Goal: Task Accomplishment & Management: Complete application form

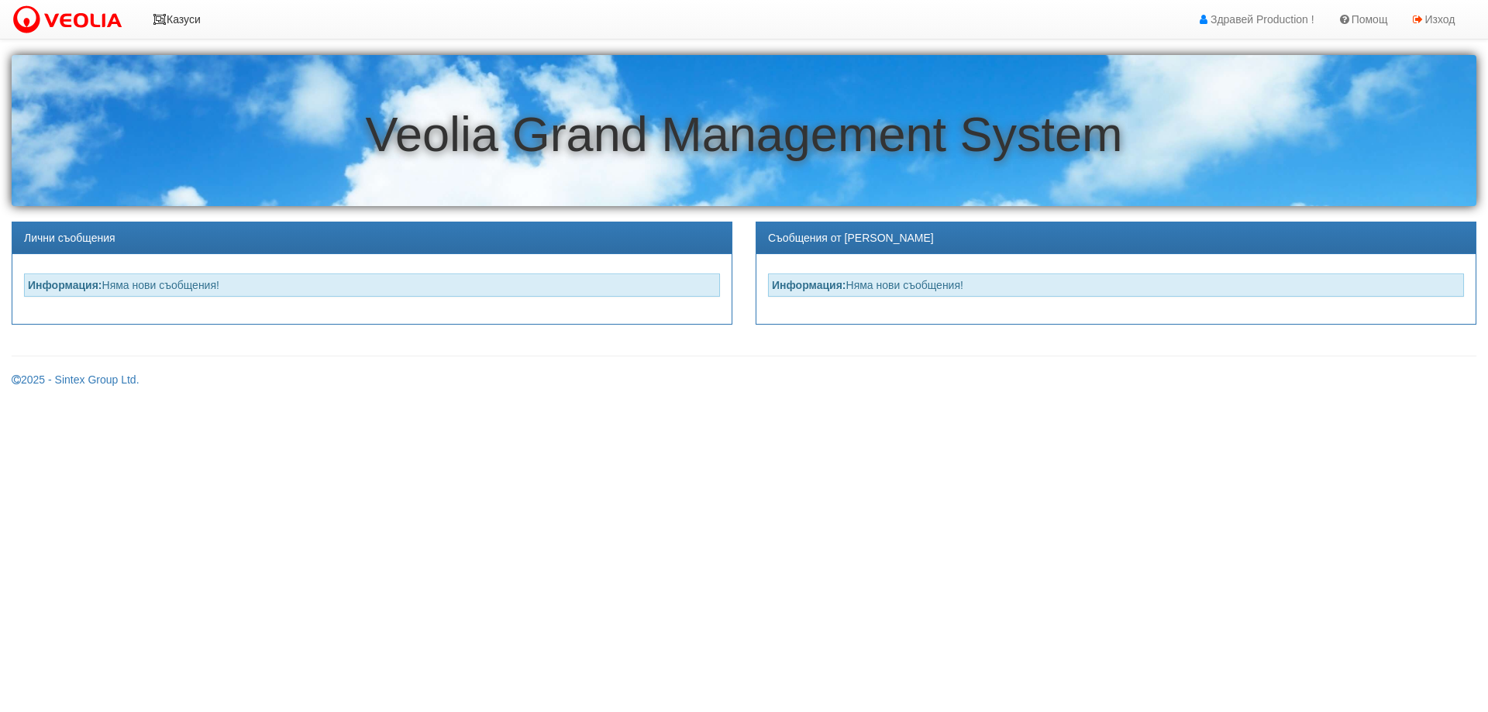
click at [188, 21] on link "Казуси" at bounding box center [176, 19] width 71 height 39
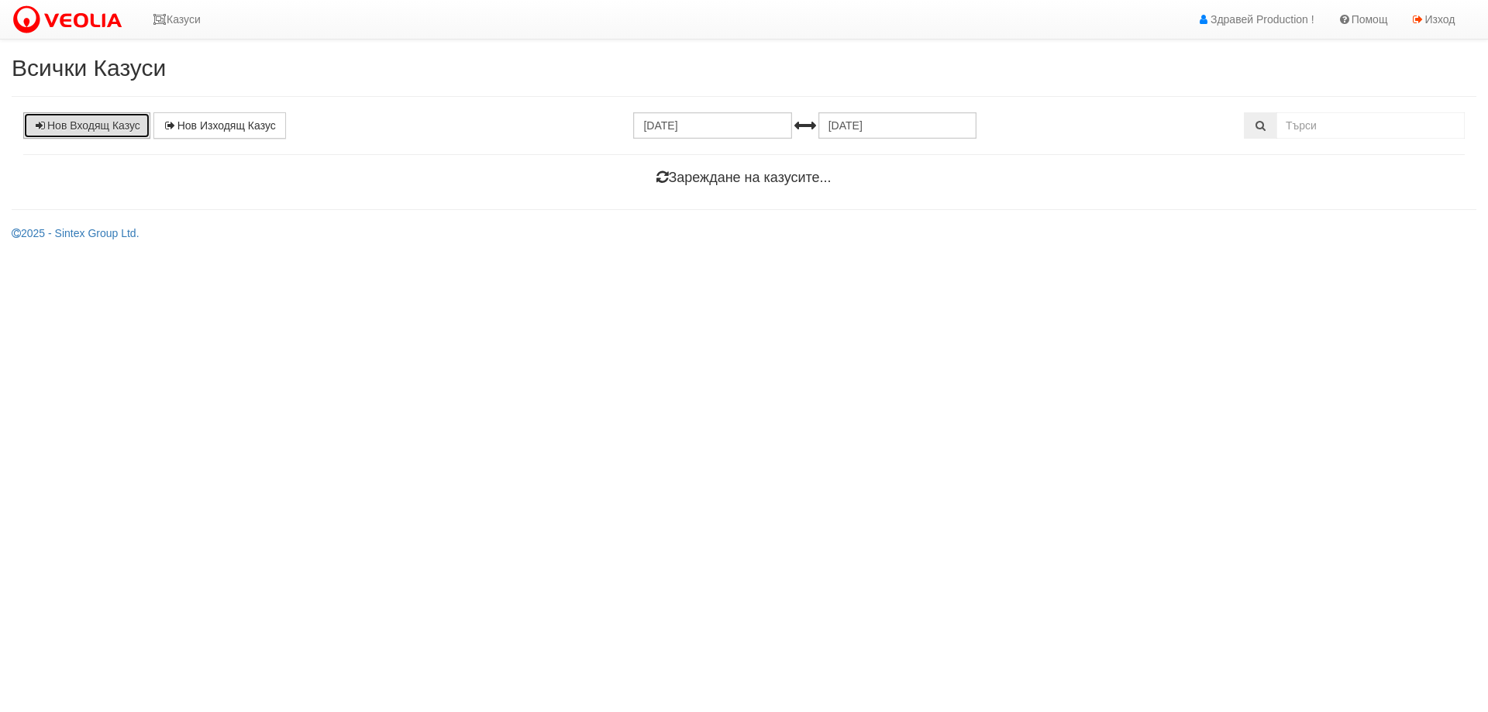
click at [104, 133] on link "Нов Входящ Казус" at bounding box center [86, 125] width 127 height 26
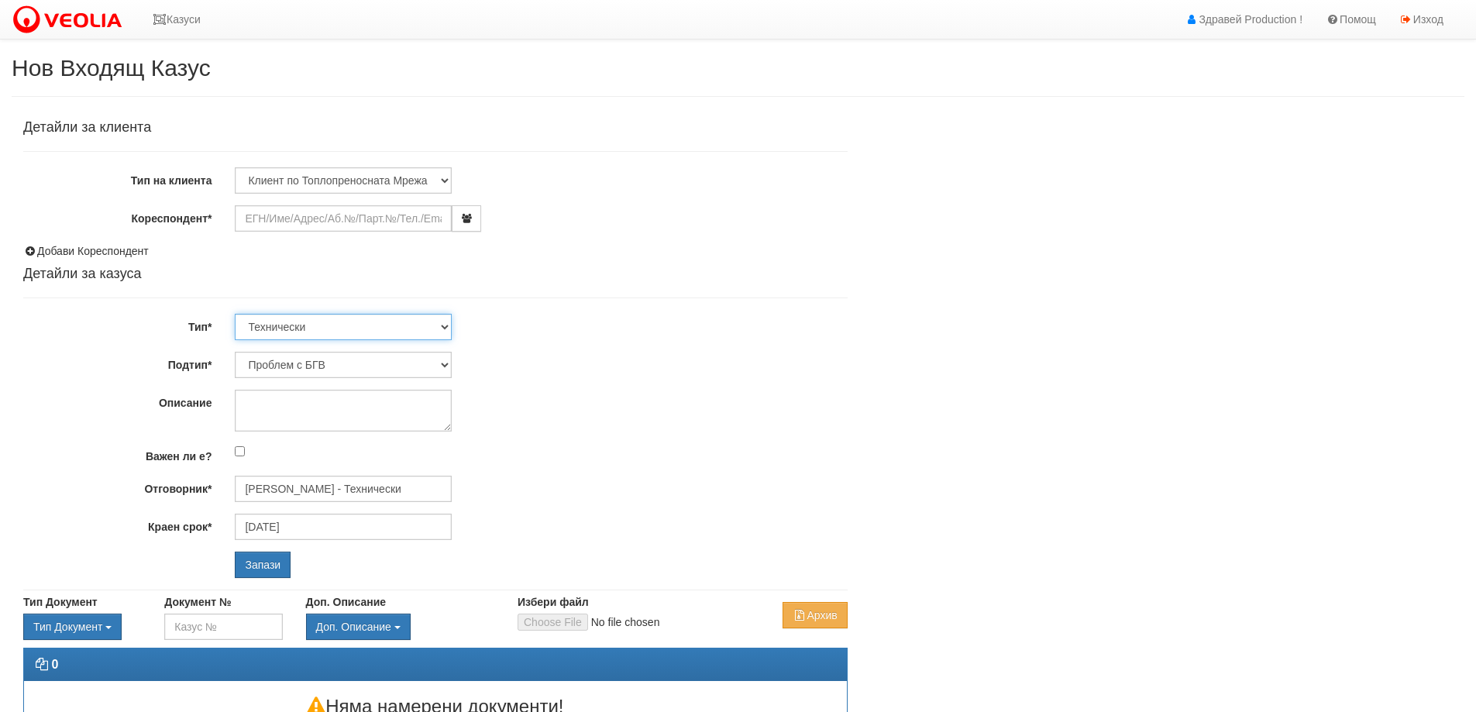
click at [445, 330] on select "Технически ФТС Търговски Административен Производствен Експлоатационен Финансов…" at bounding box center [343, 327] width 217 height 26
click at [443, 362] on select "Проблем с БГВ Теч ВОИ Теч БГВ Теч в АС Теч от водомер Проблем в АС Интервенция …" at bounding box center [343, 365] width 217 height 26
select select "Теч в [GEOGRAPHIC_DATA]"
click at [235, 352] on select "Проблем с БГВ Теч ВОИ Теч БГВ Теч в АС Теч от водомер Проблем в АС Интервенция …" at bounding box center [343, 365] width 217 height 26
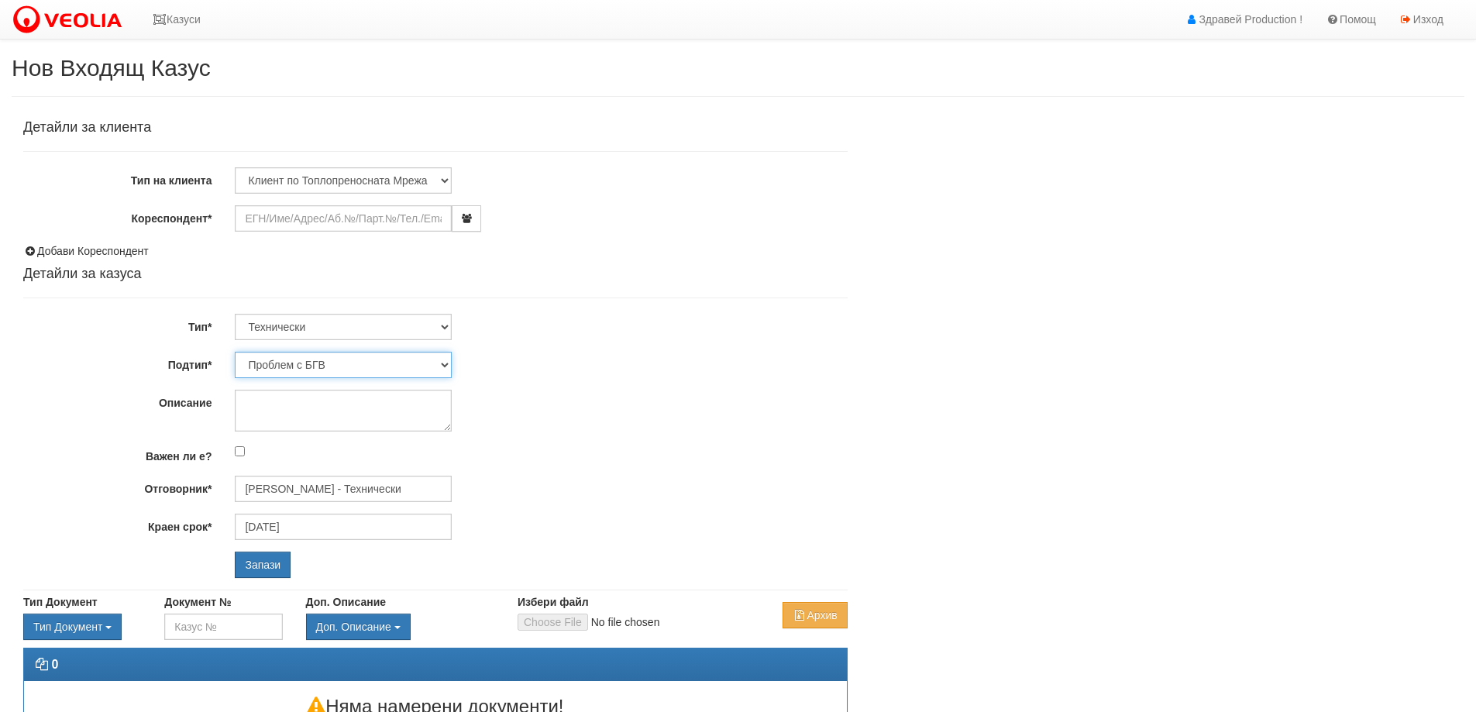
type input "13/10/2025"
type input "Дончо Дончев - Технически"
click at [324, 222] on input "Кореспондент*" at bounding box center [343, 218] width 217 height 26
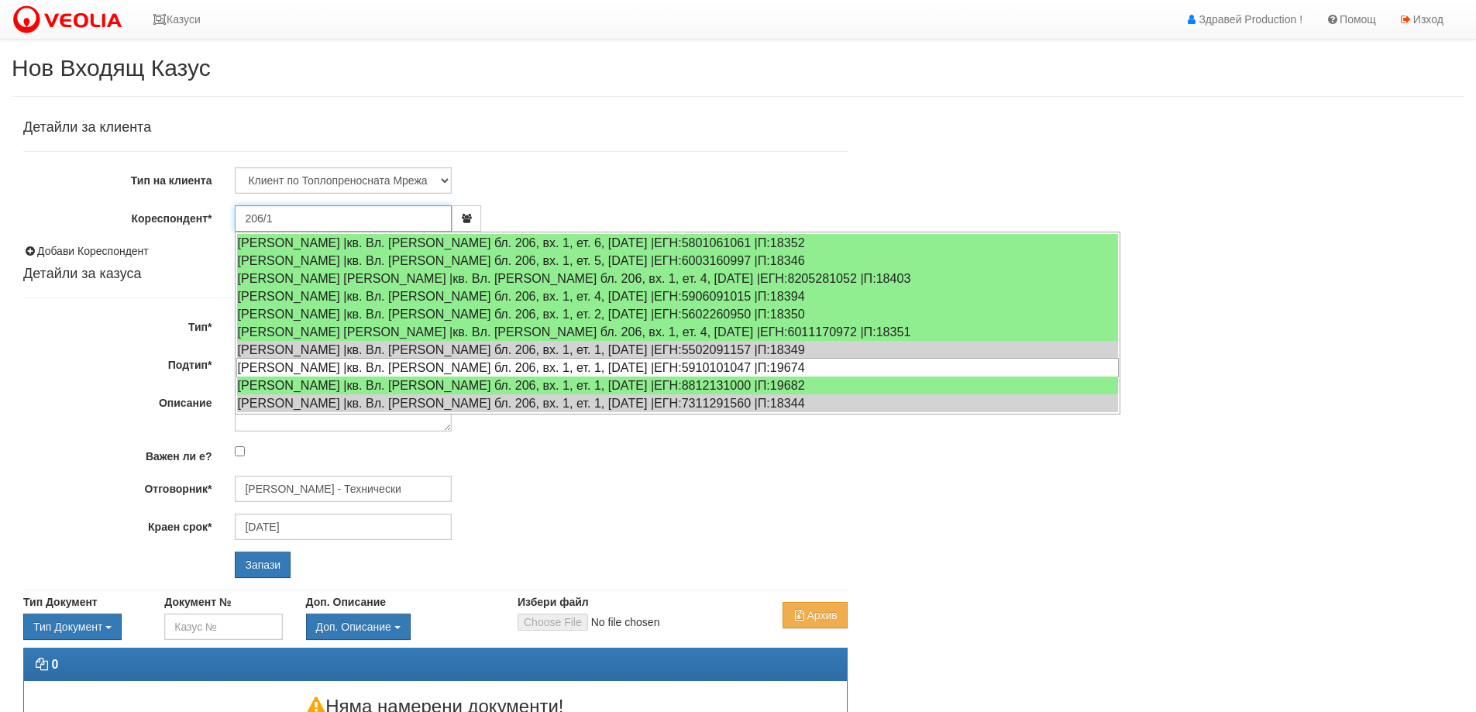
click at [327, 367] on div "ГЕОРГИ НИКОЛОВ ДИАМАНДИЕВ |кв. Вл. Варненчик бл. 206, вх. 1, ет. 1, ап. 4 |ЕГН:…" at bounding box center [677, 367] width 883 height 19
type input "ГЕОРГИ НИКОЛОВ ДИАМАНДИЕВ"
type input "14/10/2025"
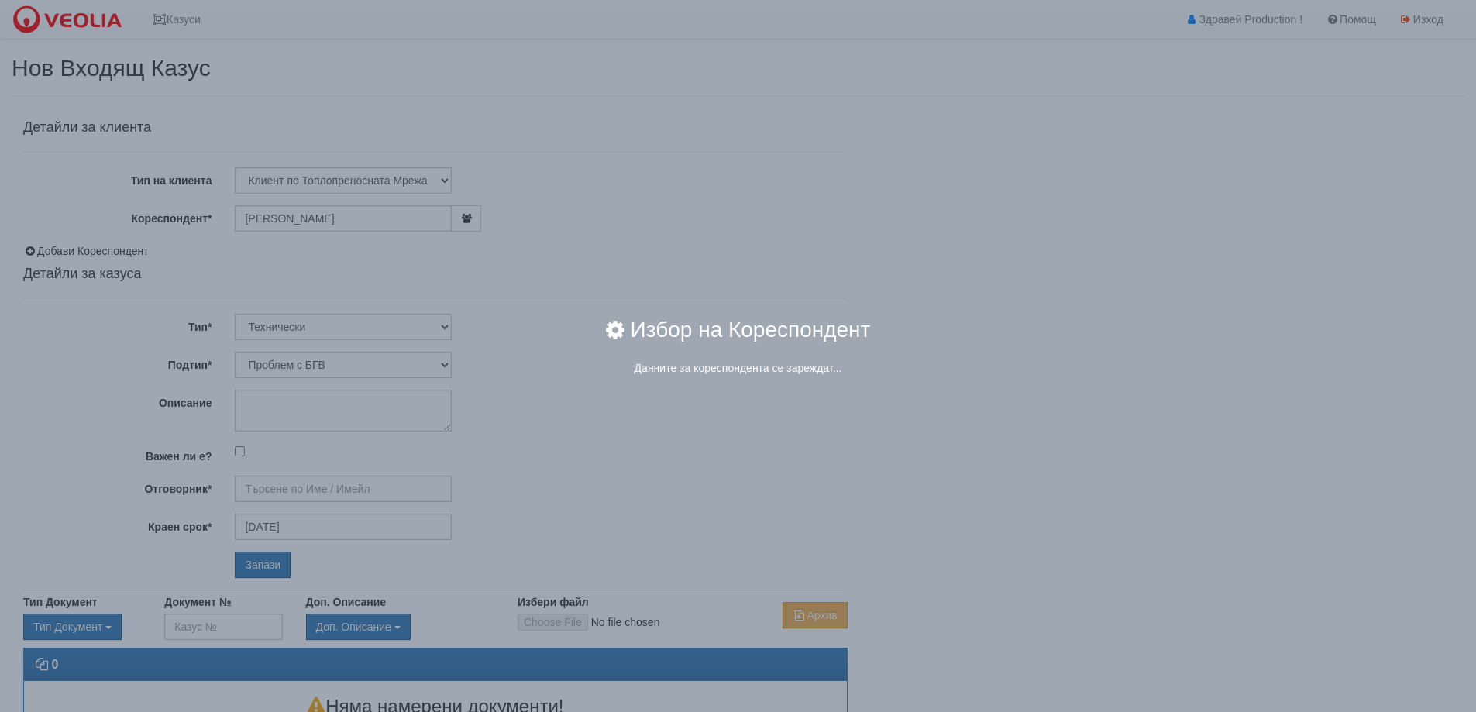
type input "Дончо Дончев - Технически"
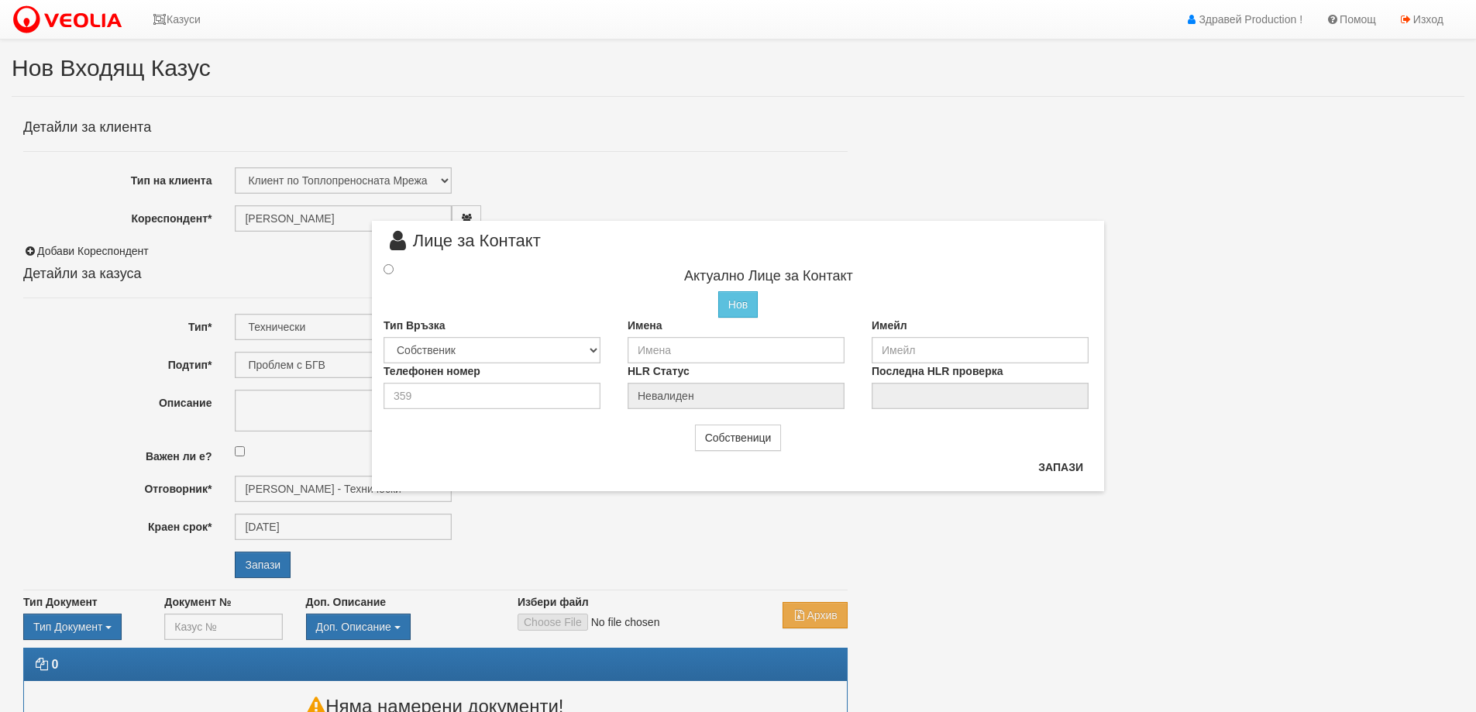
click at [383, 269] on div at bounding box center [402, 269] width 61 height 17
click at [391, 269] on input "radio" at bounding box center [389, 269] width 10 height 10
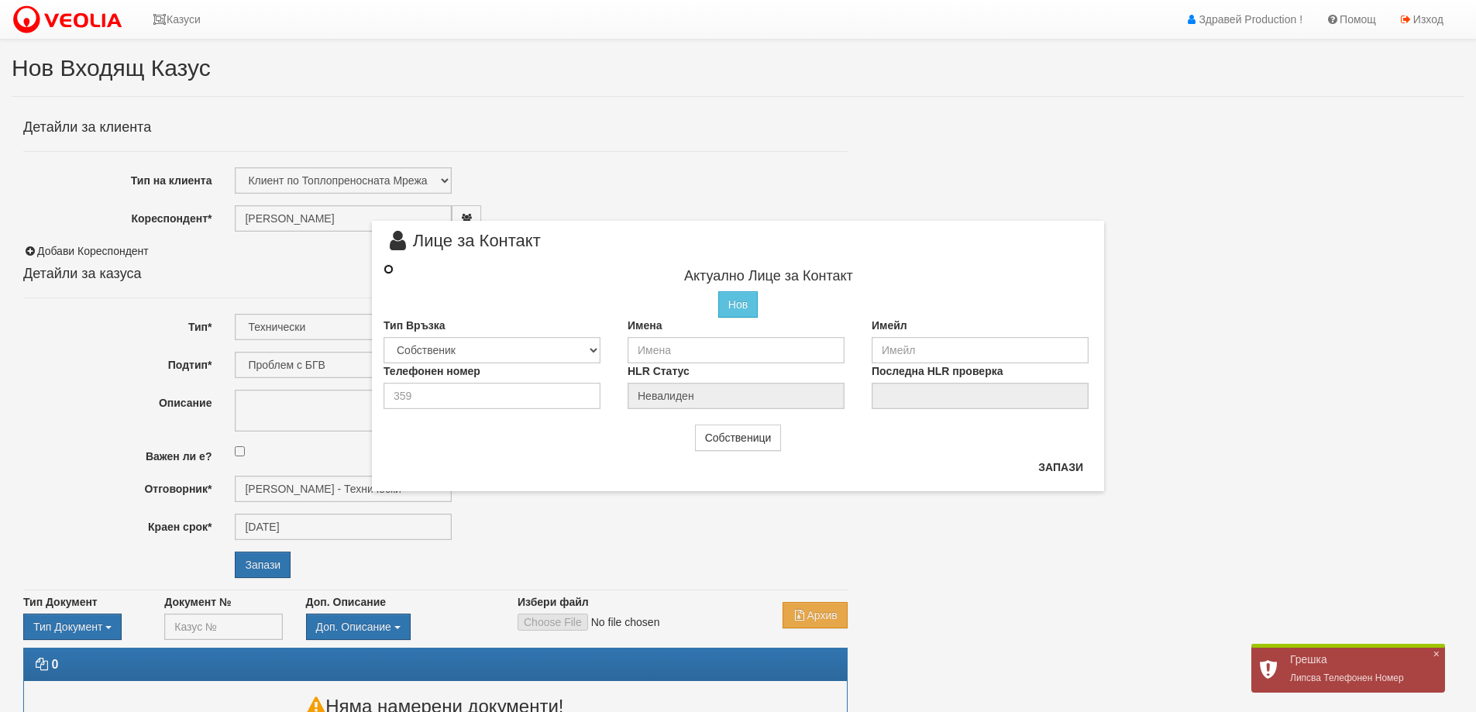
click at [386, 271] on input "radio" at bounding box center [389, 269] width 10 height 10
click at [386, 270] on input "radio" at bounding box center [389, 269] width 10 height 10
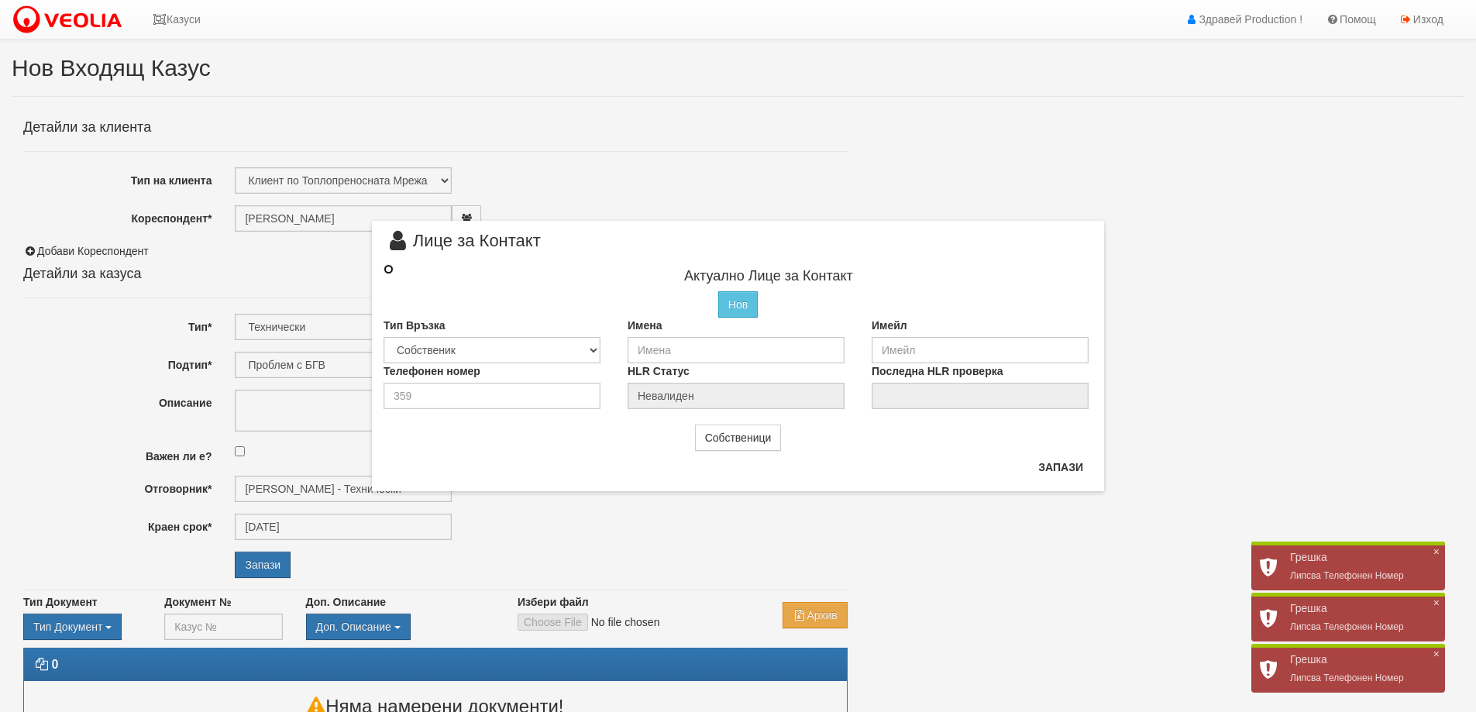
click at [386, 270] on input "radio" at bounding box center [389, 269] width 10 height 10
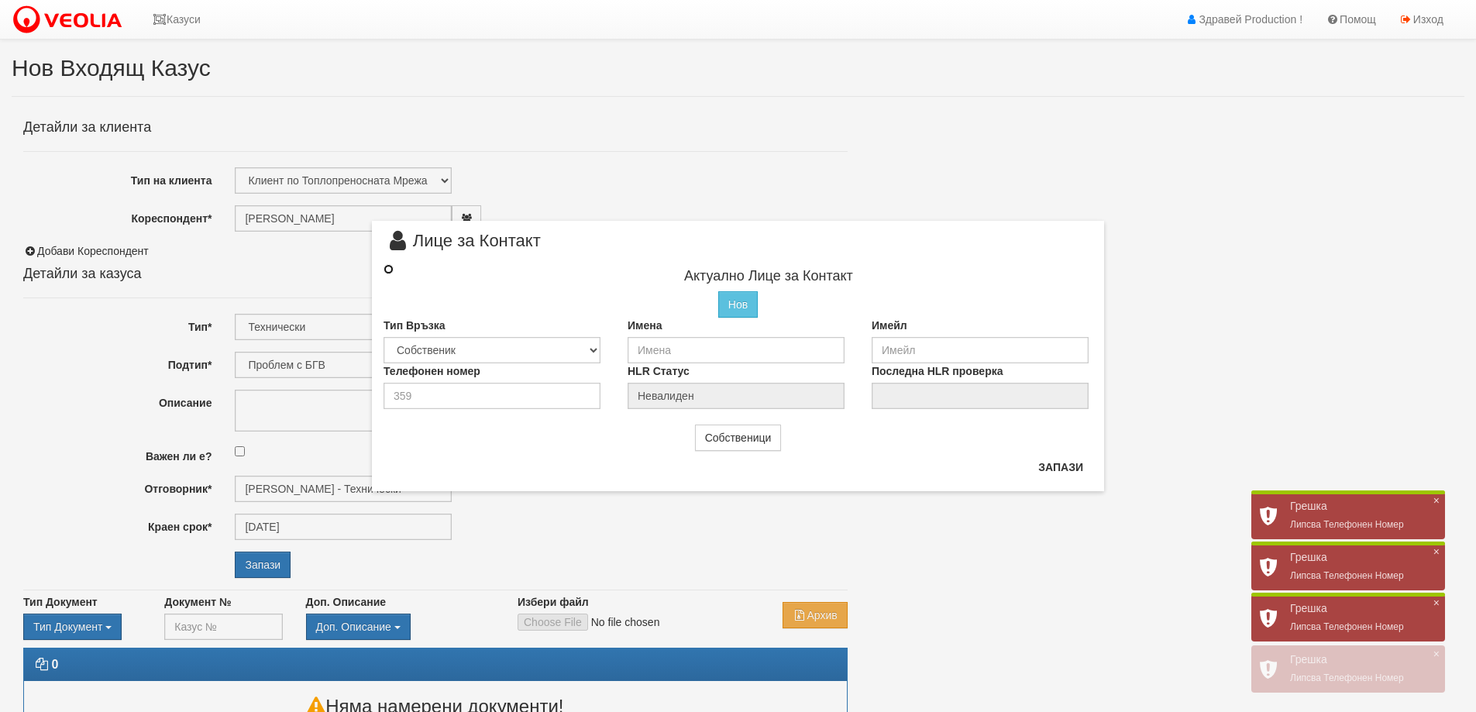
click at [386, 270] on input "radio" at bounding box center [389, 269] width 10 height 10
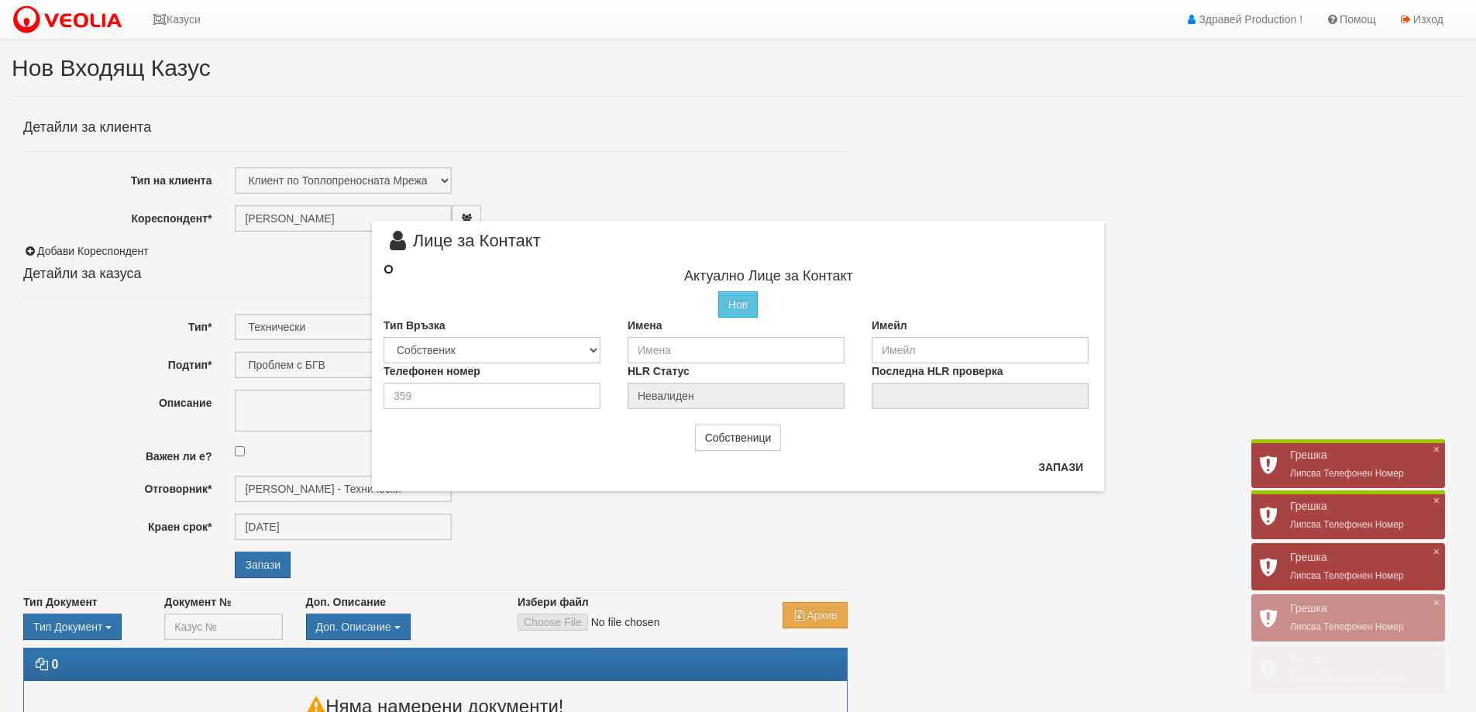
click at [386, 270] on input "radio" at bounding box center [389, 269] width 10 height 10
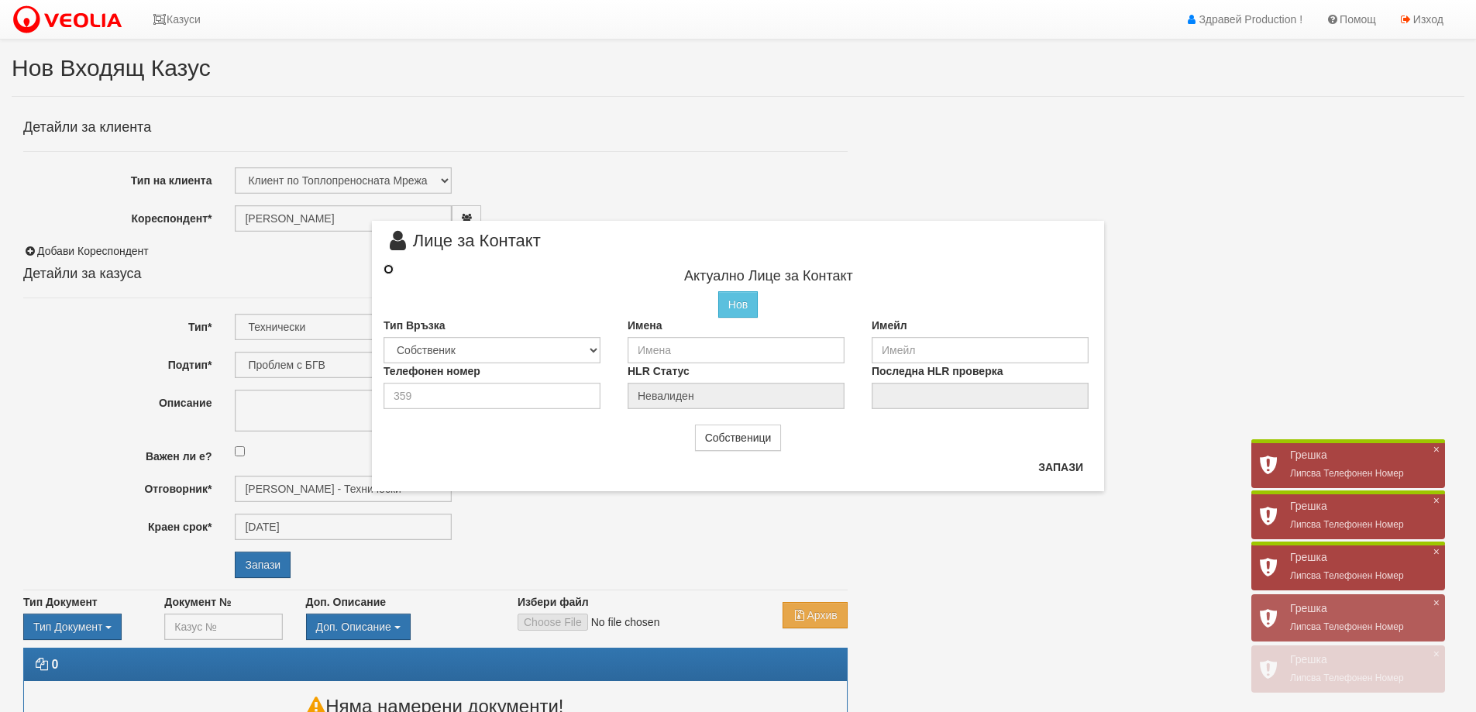
click at [386, 270] on input "radio" at bounding box center [389, 269] width 10 height 10
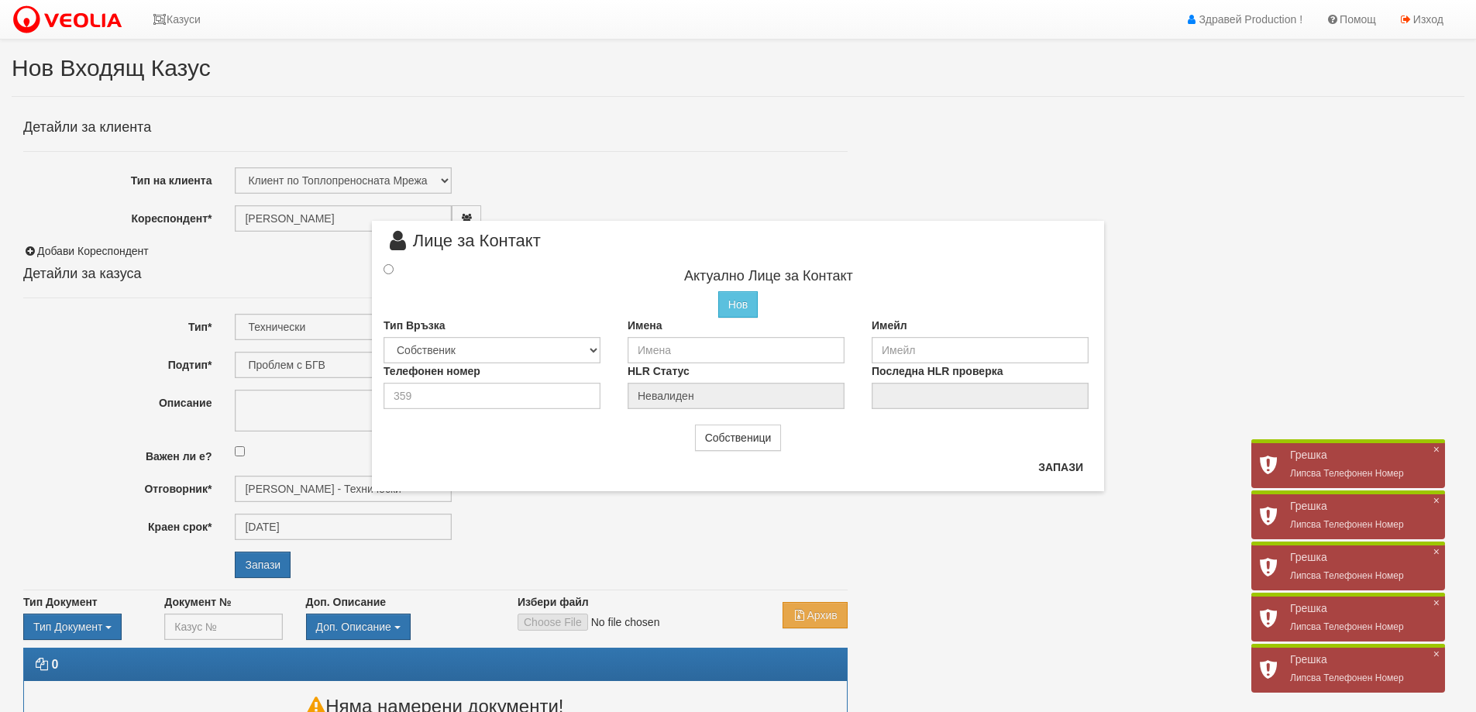
click at [383, 274] on div at bounding box center [402, 269] width 61 height 17
click at [1062, 466] on button "Запази" at bounding box center [1061, 467] width 64 height 25
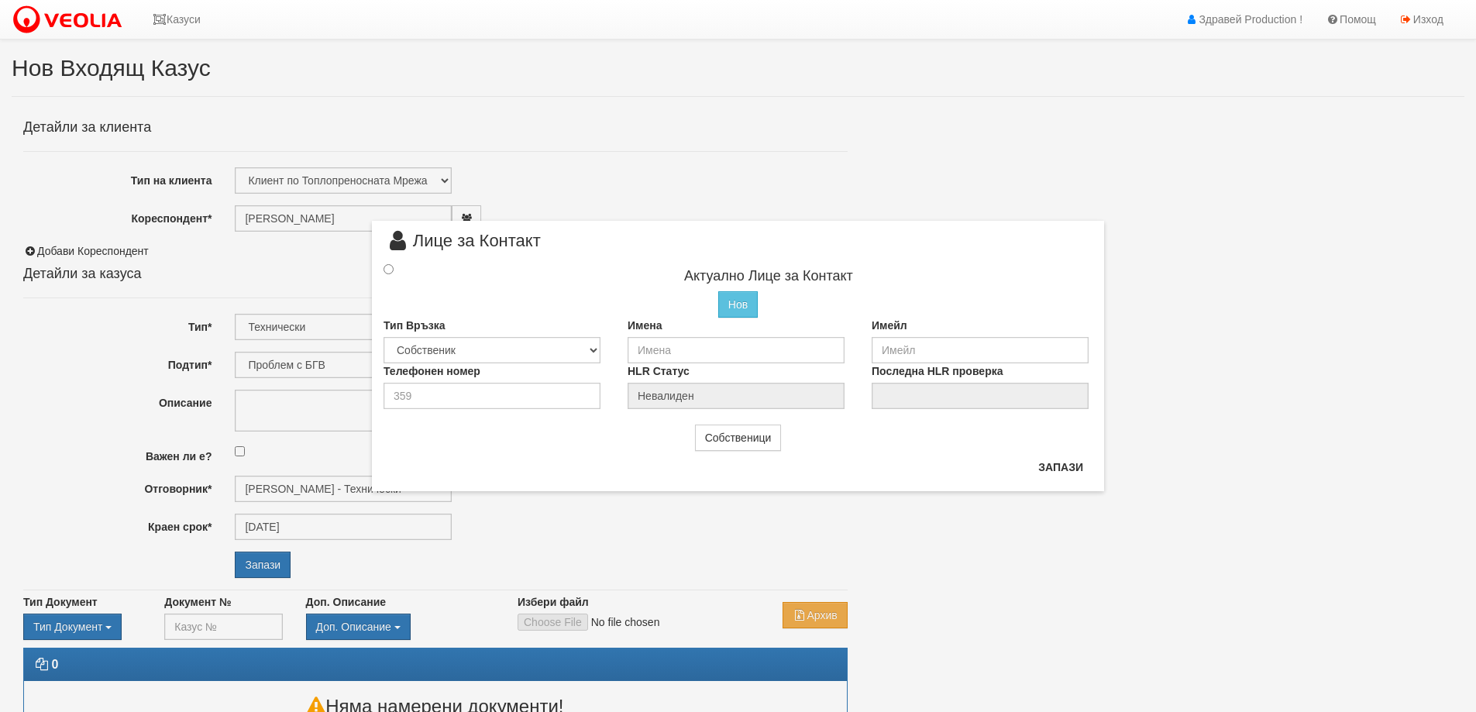
click at [1307, 277] on div "× Лице за Контакт Актуално Лице за Контакт Нов Промени Актуалното Лице Тип Връз…" at bounding box center [738, 356] width 1476 height 712
click at [1250, 528] on div "× Лице за Контакт Актуално Лице за Контакт Нов Промени Актуалното Лице Тип Връз…" at bounding box center [738, 356] width 1476 height 712
click at [192, 287] on div "× Лице за Контакт Актуално Лице за Контакт Нов Промени Актуалното Лице Тип Връз…" at bounding box center [738, 356] width 1476 height 712
drag, startPoint x: 195, startPoint y: 274, endPoint x: 279, endPoint y: 230, distance: 94.3
click at [267, 234] on div "× Лице за Контакт Актуално Лице за Контакт Нов Промени Актуалното Лице Тип Връз…" at bounding box center [738, 356] width 1476 height 712
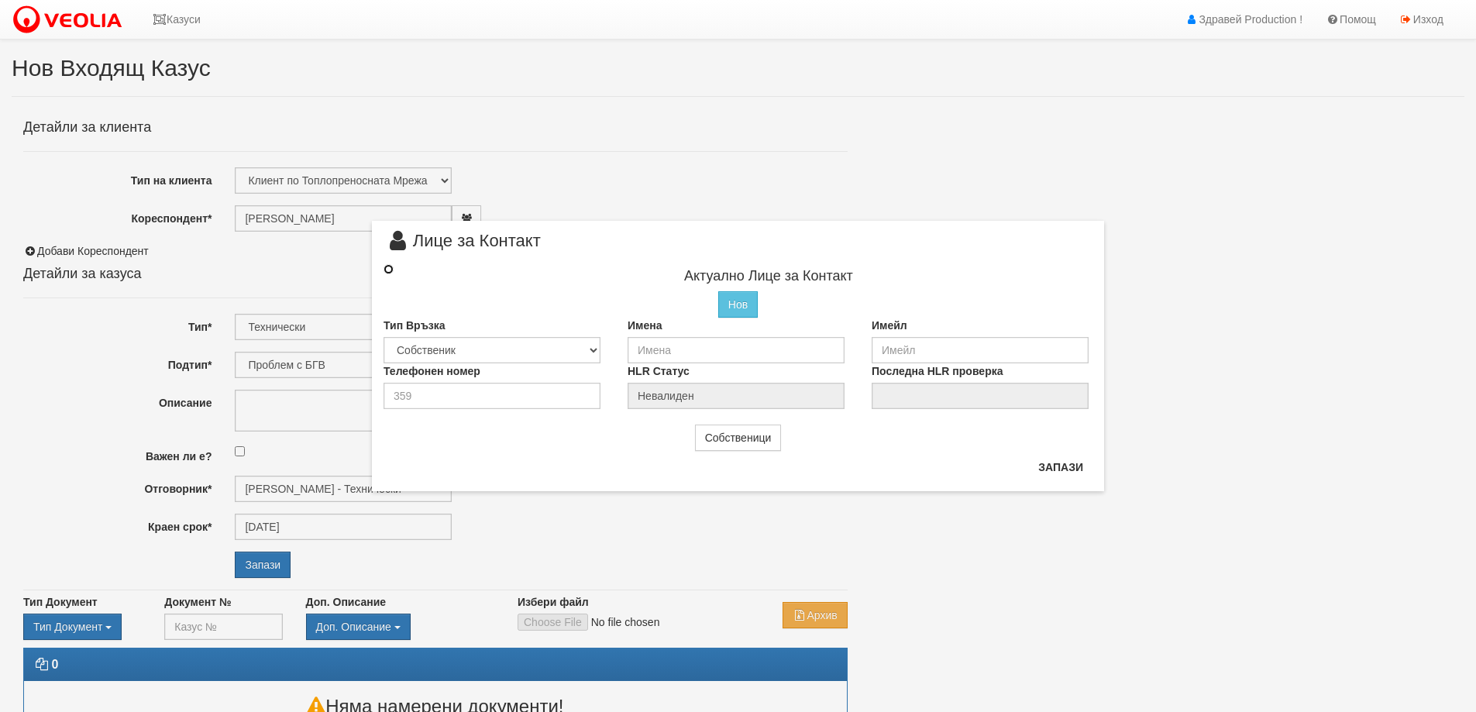
click at [391, 267] on input "radio" at bounding box center [389, 269] width 10 height 10
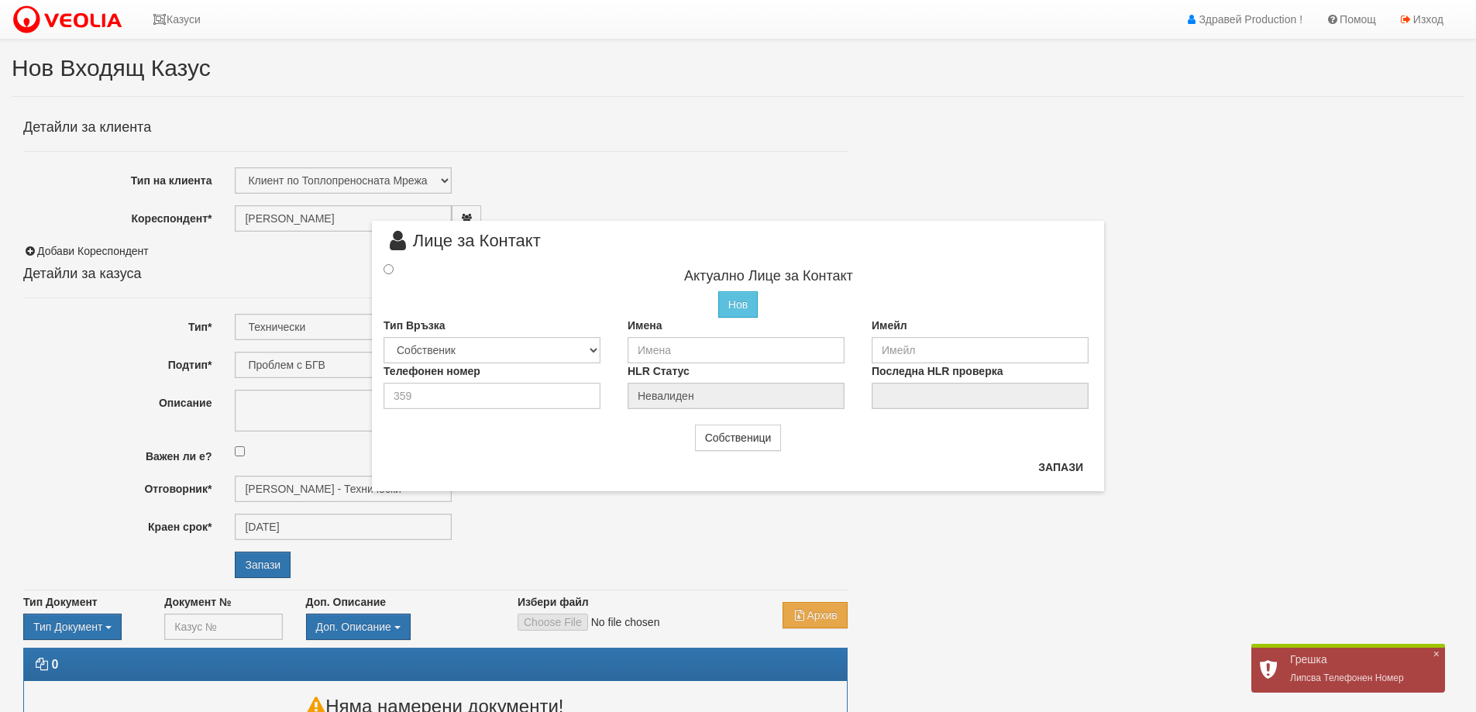
click at [644, 499] on div "× Лице за Контакт Актуално Лице за Контакт Нов Промени Актуалното Лице Тип Връз…" at bounding box center [738, 356] width 1476 height 712
click at [736, 307] on button "Нов" at bounding box center [738, 304] width 40 height 26
click at [738, 308] on button "Нов" at bounding box center [738, 304] width 40 height 26
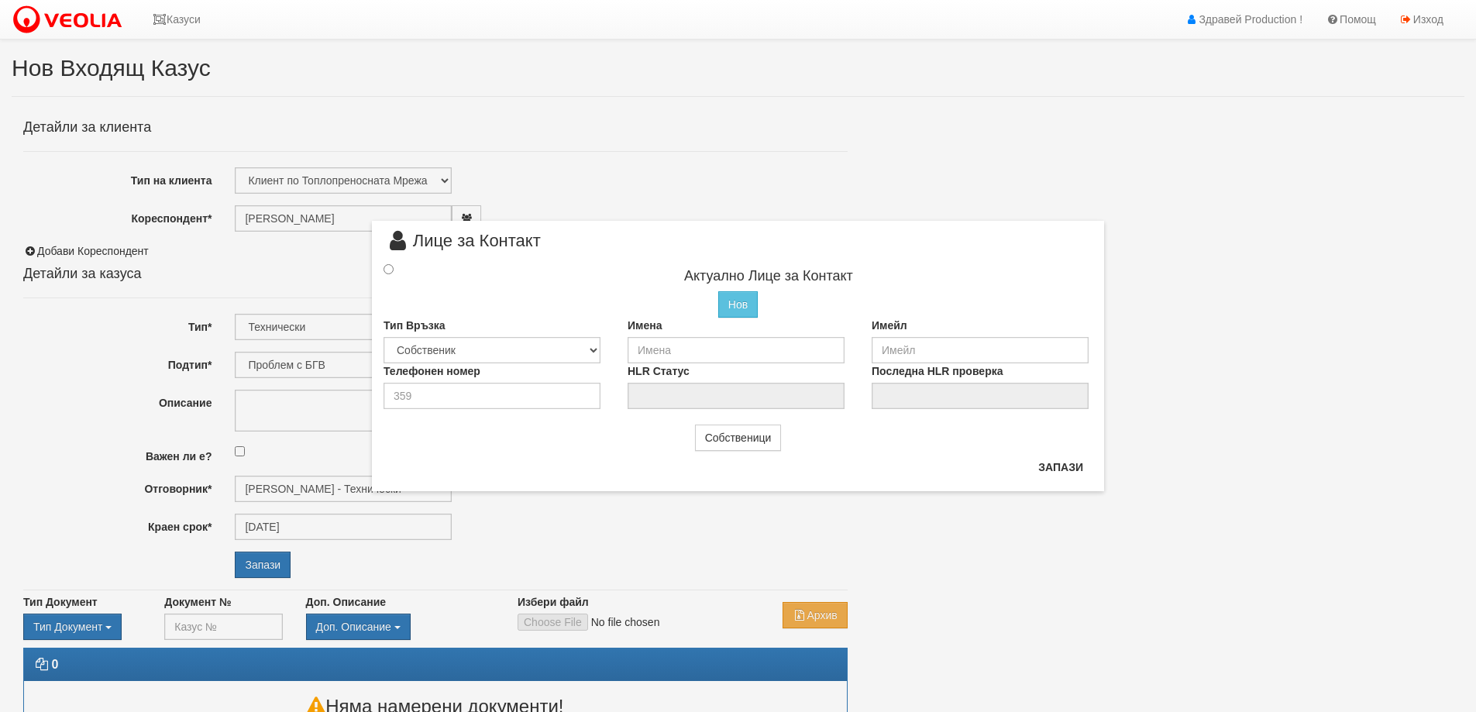
drag, startPoint x: 1381, startPoint y: 619, endPoint x: 1320, endPoint y: 569, distance: 79.3
click at [1380, 619] on div "× Лице за Контакт Актуално Лице за Контакт Нов Промени Актуалното Лице Тип Връз…" at bounding box center [738, 356] width 1476 height 712
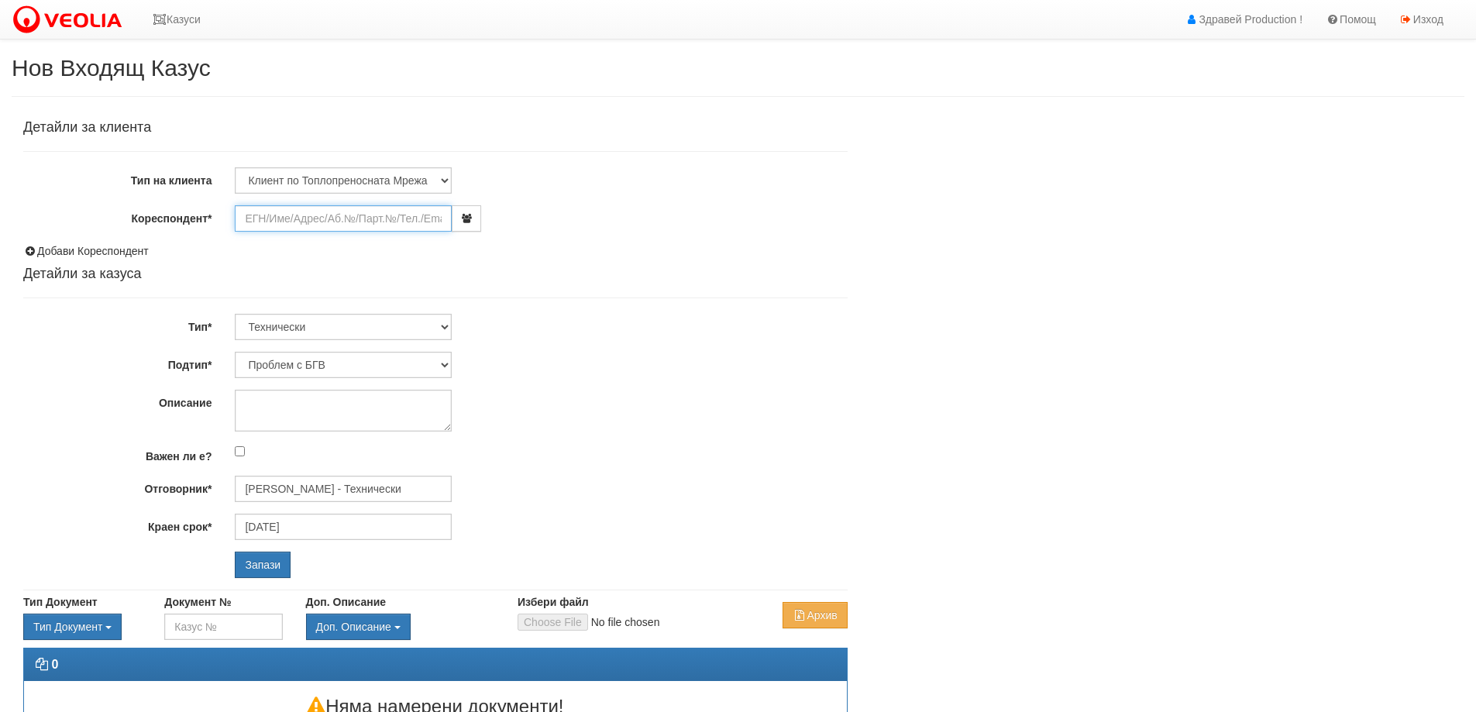
click at [363, 217] on input "Кореспондент*" at bounding box center [343, 218] width 217 height 26
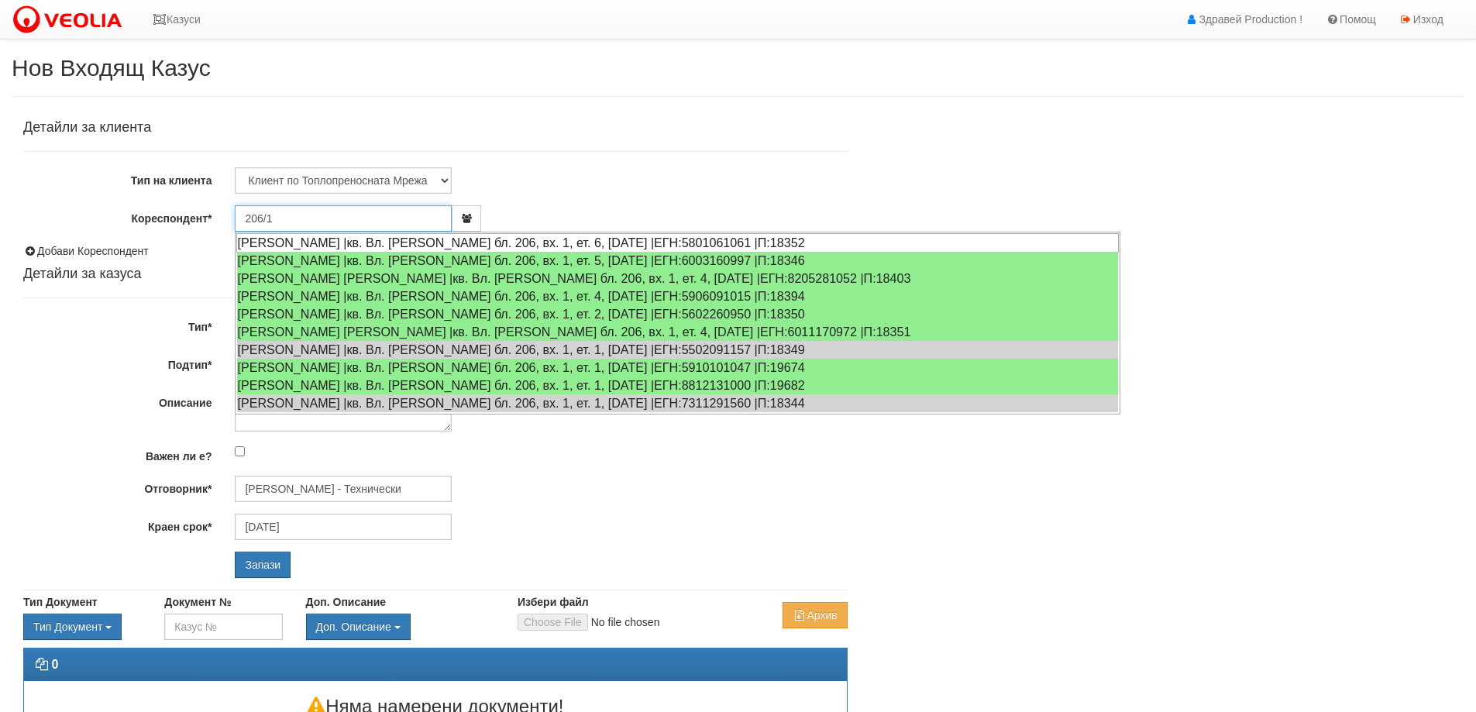
click at [367, 243] on div "ХРИСТО НИКОЛОВ ЗЛАТЕВ |кв. Вл. Варненчик бл. 206, вх. 1, ет. 6, ап. 23 |ЕГН:580…" at bounding box center [677, 242] width 883 height 19
type input "Дамянка Златева"
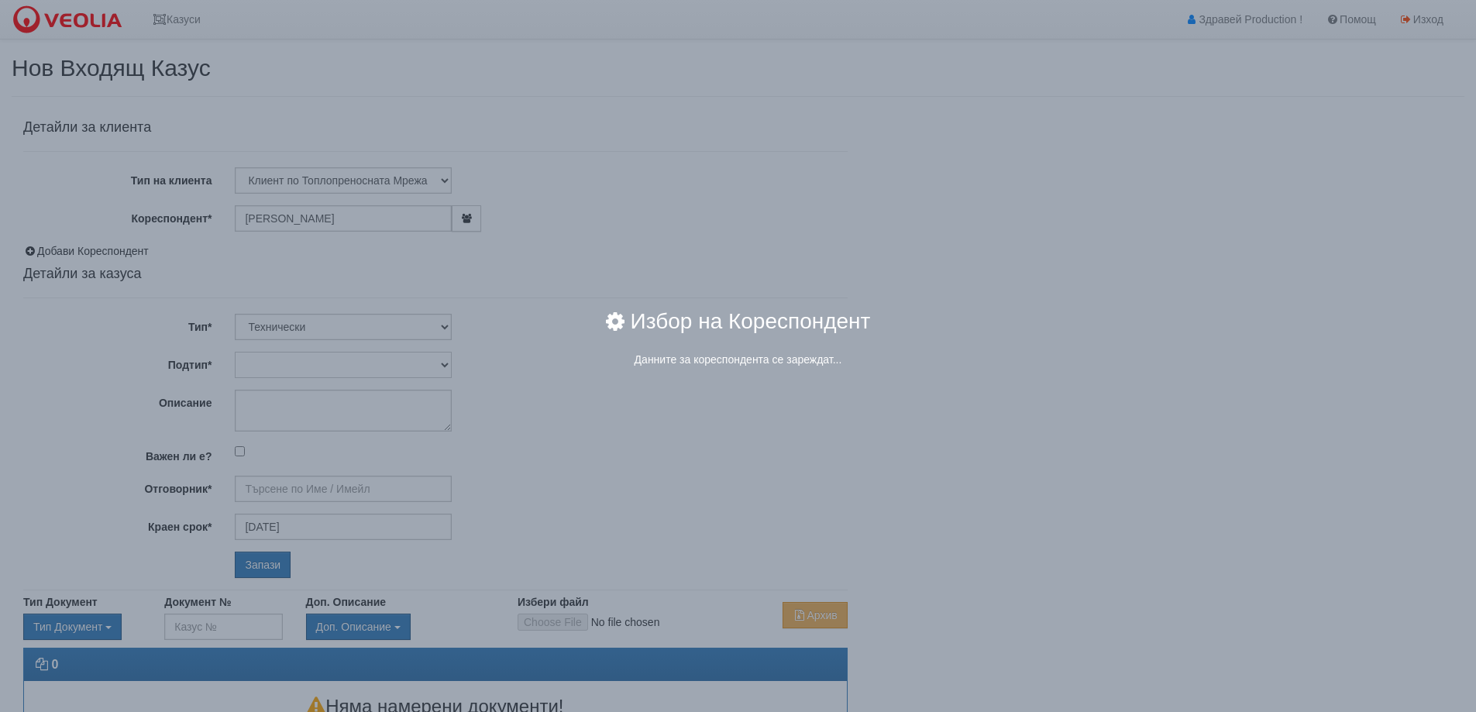
type input "Дончо Дончев - Технически"
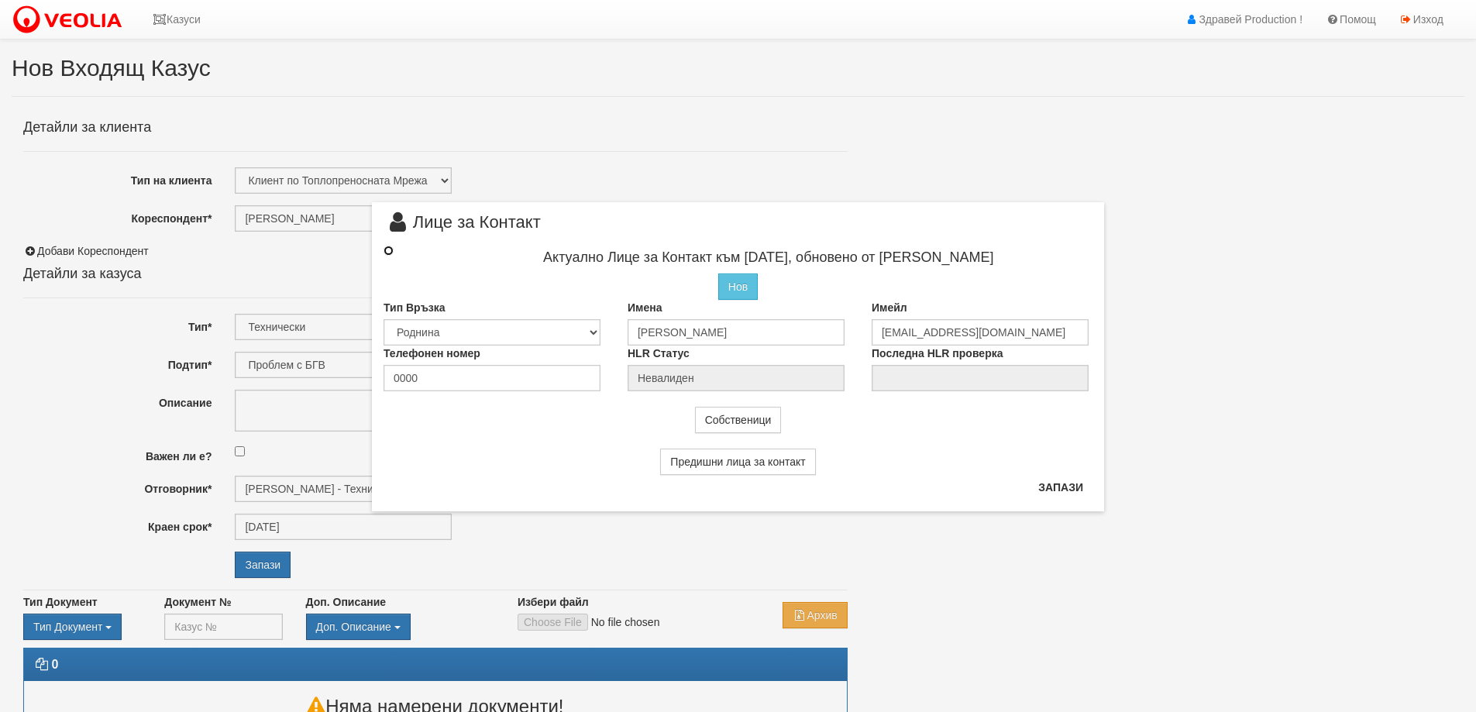
click at [386, 248] on input "radio" at bounding box center [389, 251] width 10 height 10
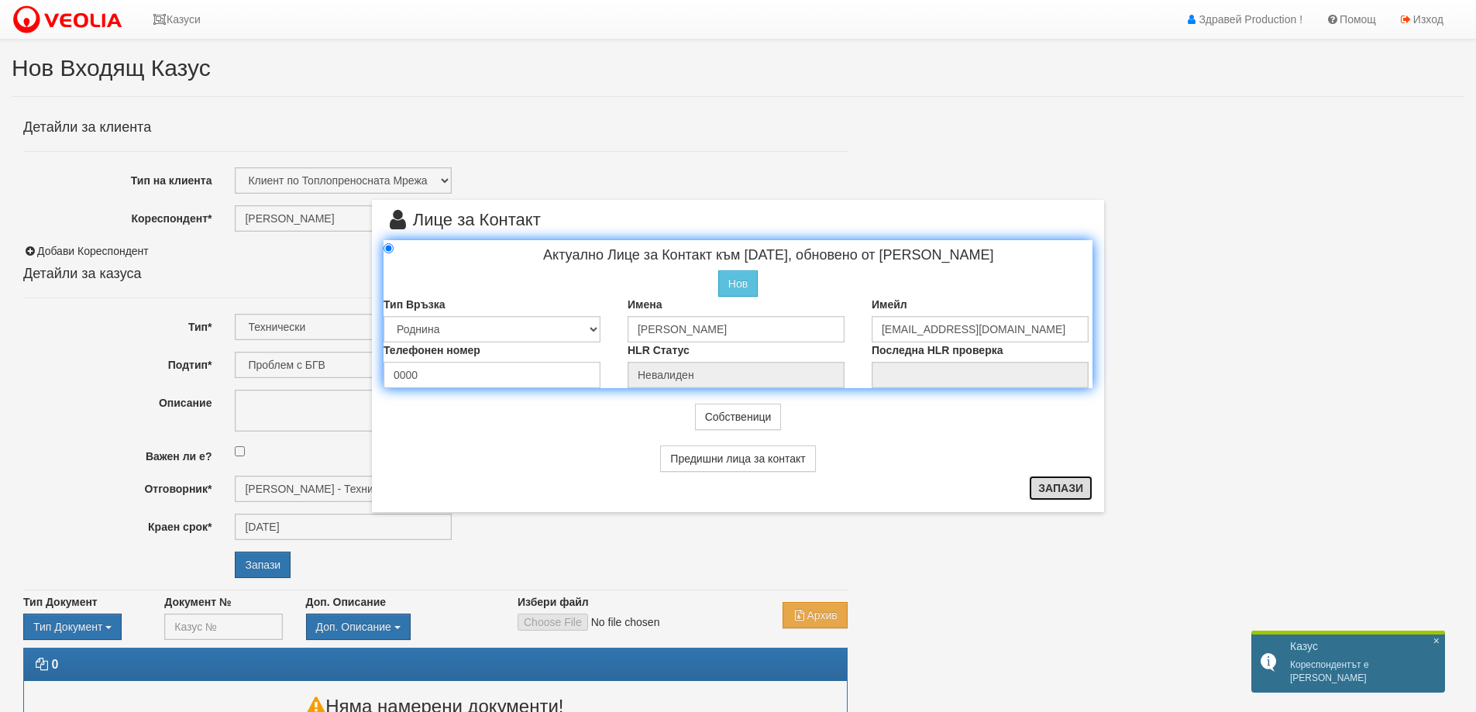
click at [1081, 487] on button "Запази" at bounding box center [1061, 488] width 64 height 25
radio input "true"
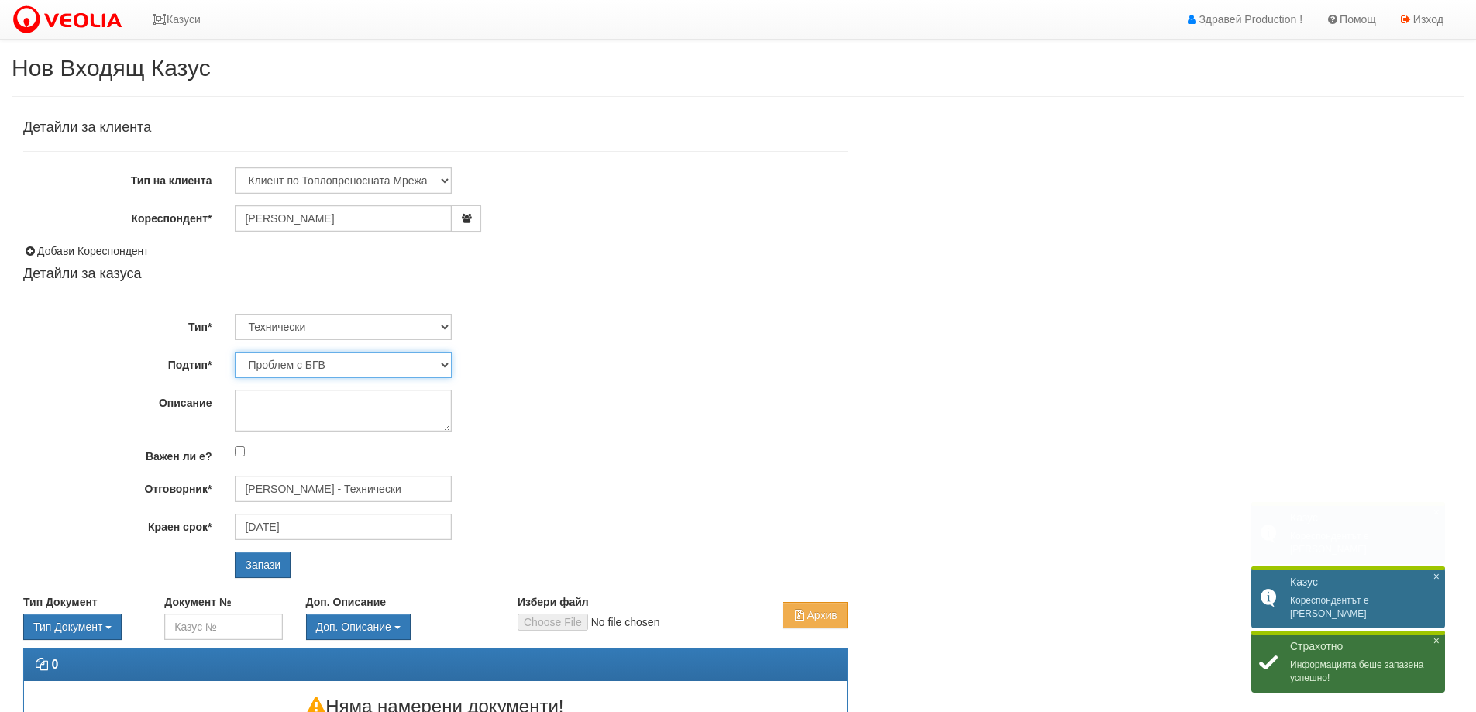
click at [439, 363] on select "Проблем с БГВ Теч ВОИ Теч БГВ Теч в АС Теч от водомер Проблем в АС Интервенция …" at bounding box center [343, 365] width 217 height 26
select select "Теч в [GEOGRAPHIC_DATA]"
click at [235, 352] on select "Проблем с БГВ Теч ВОИ Теч БГВ Теч в АС Теч от водомер Проблем в АС Интервенция …" at bounding box center [343, 365] width 217 height 26
type input "[DATE]"
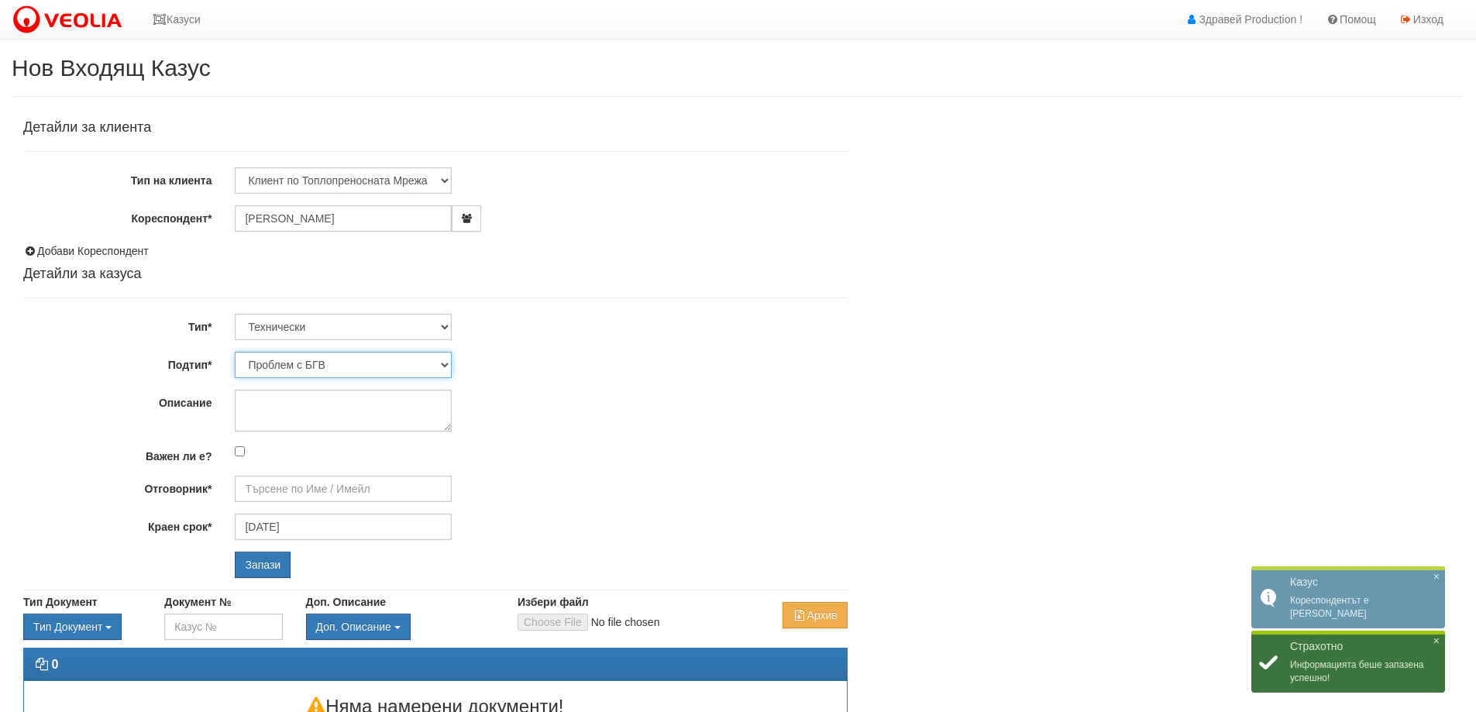
type input "[PERSON_NAME] - Технически"
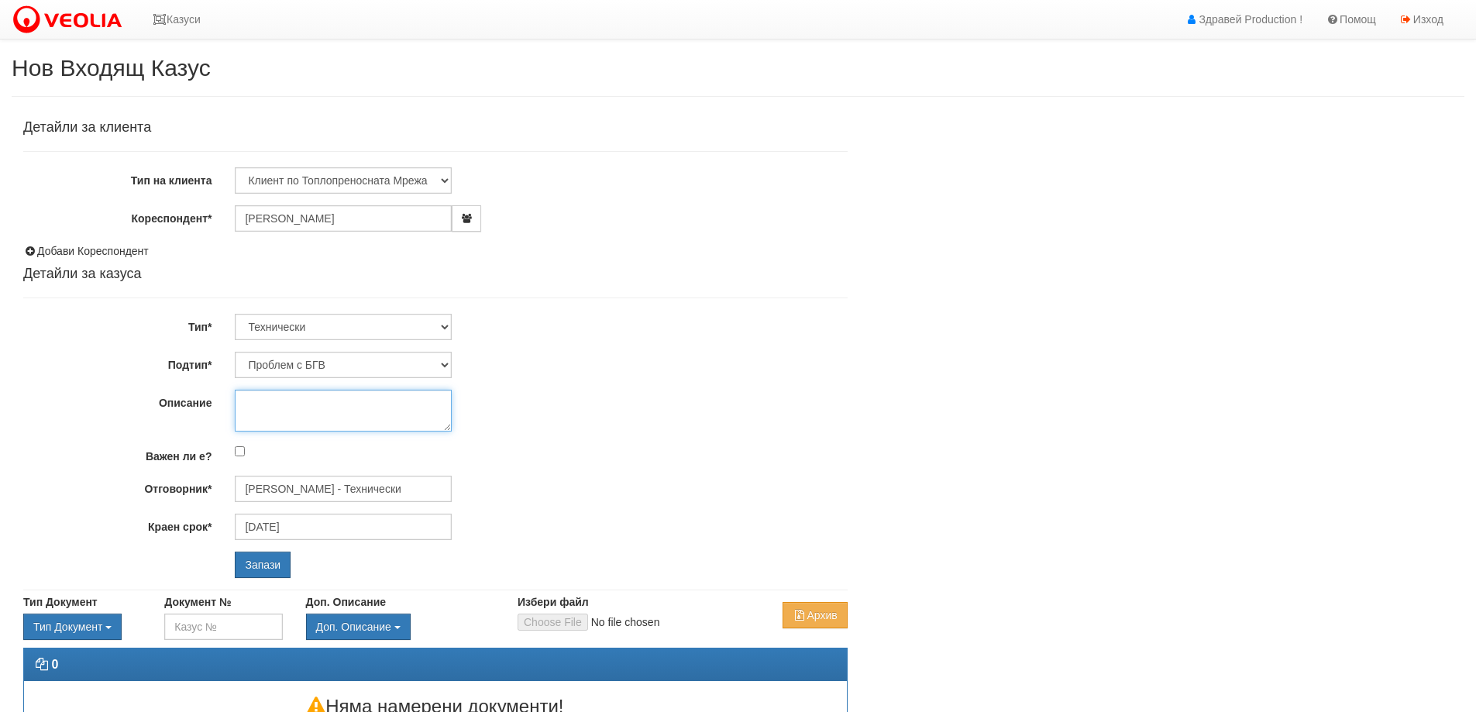
click at [329, 406] on textarea "Описание" at bounding box center [343, 411] width 217 height 42
type textarea "P"
drag, startPoint x: 422, startPoint y: 405, endPoint x: 445, endPoint y: 407, distance: 22.6
click at [422, 405] on textarea "Спукана тръба в абонатна станция. Входа е" at bounding box center [343, 411] width 217 height 42
click at [334, 424] on textarea "Спукана тръба в абонатна станция - изолирана! Входа е" at bounding box center [343, 411] width 217 height 42
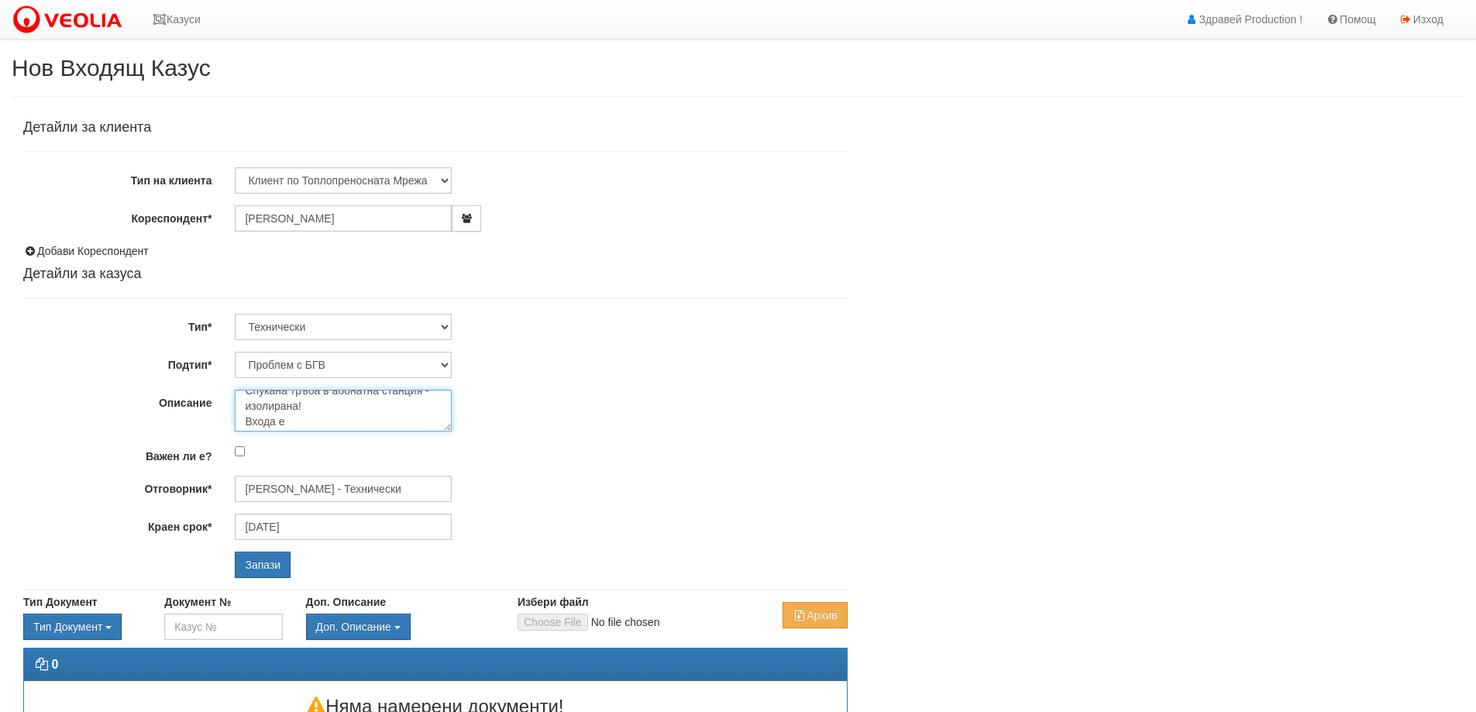
scroll to position [15, 0]
click at [336, 418] on textarea "Спукана тръба в абонатна станция - изолирана! Входа е" at bounding box center [343, 411] width 217 height 42
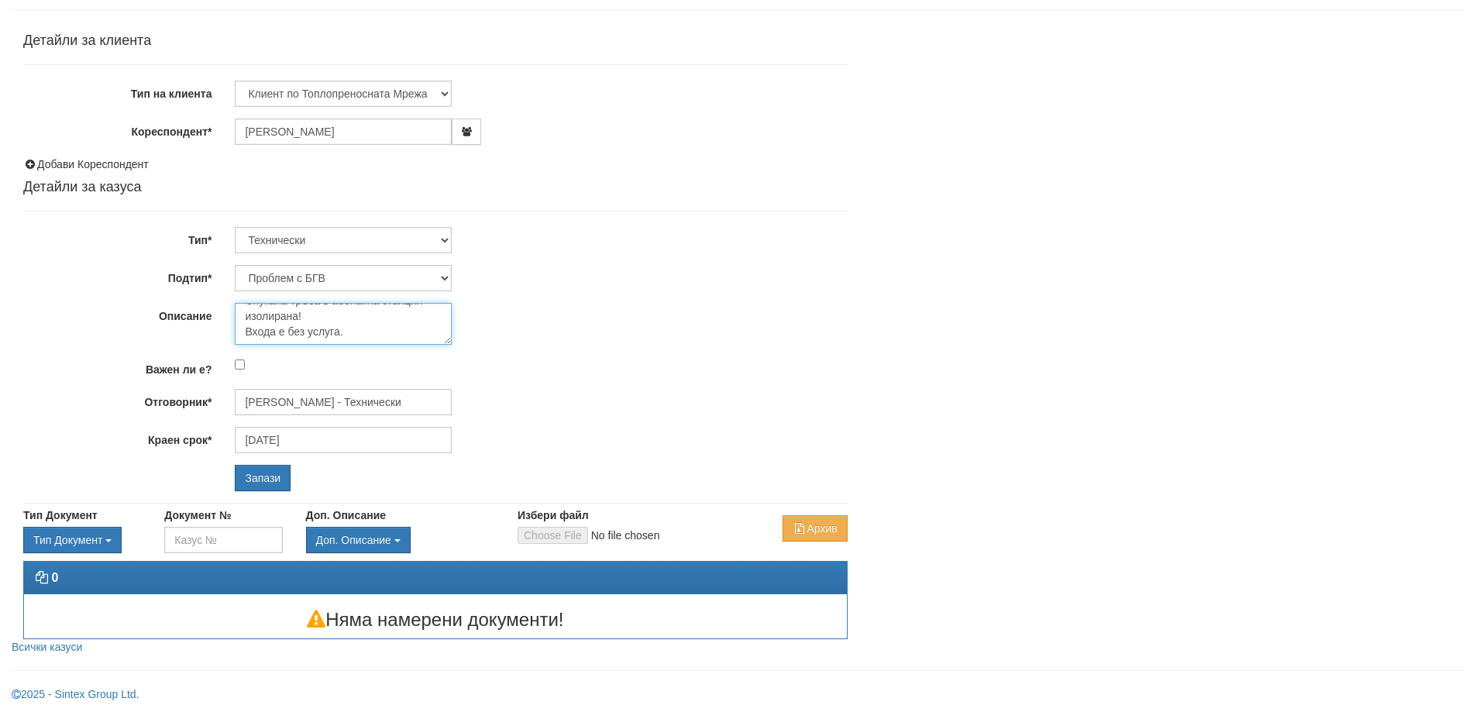
scroll to position [88, 0]
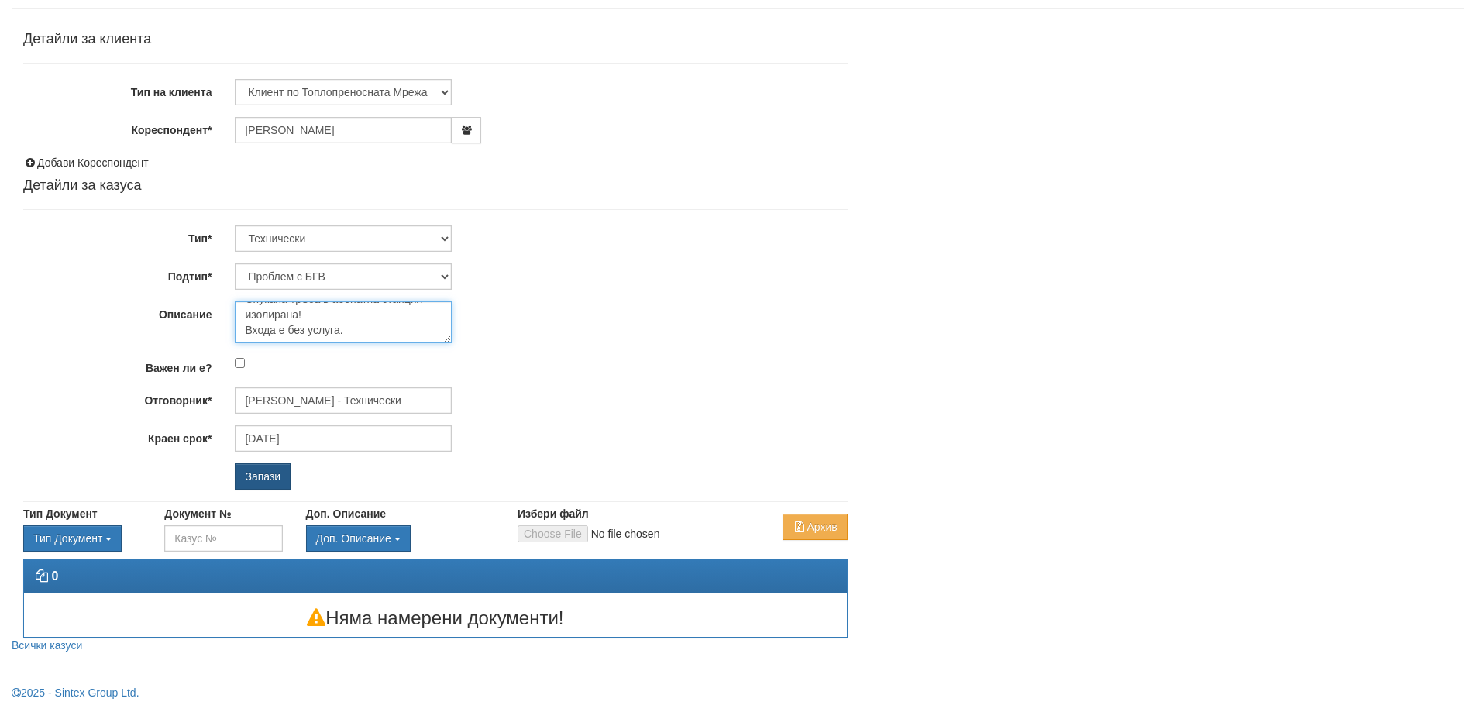
type textarea "Спукана тръба в абонатна станция - изолирана! Входа е без услуга."
click at [280, 478] on input "Запази" at bounding box center [263, 476] width 56 height 26
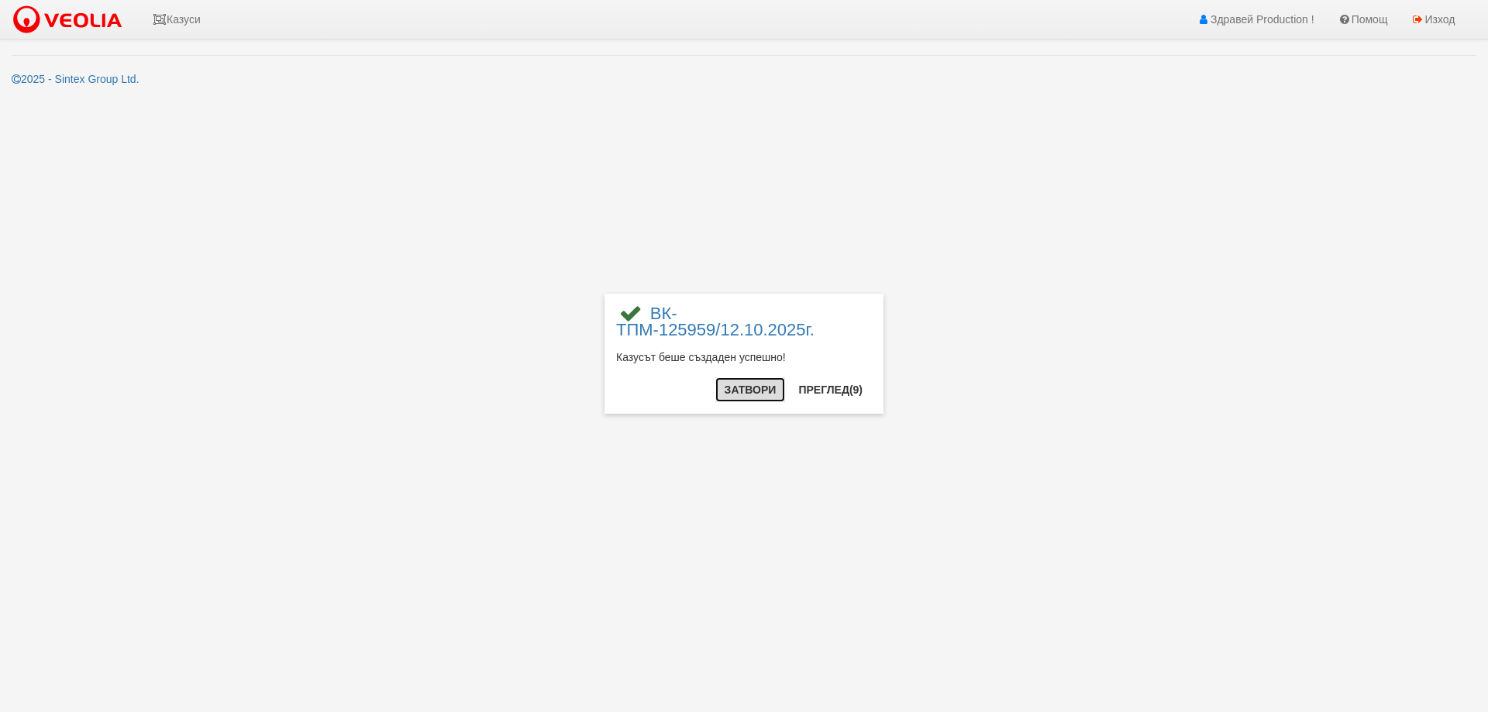
click at [770, 390] on button "Затвори" at bounding box center [750, 389] width 71 height 25
